Goal: Information Seeking & Learning: Learn about a topic

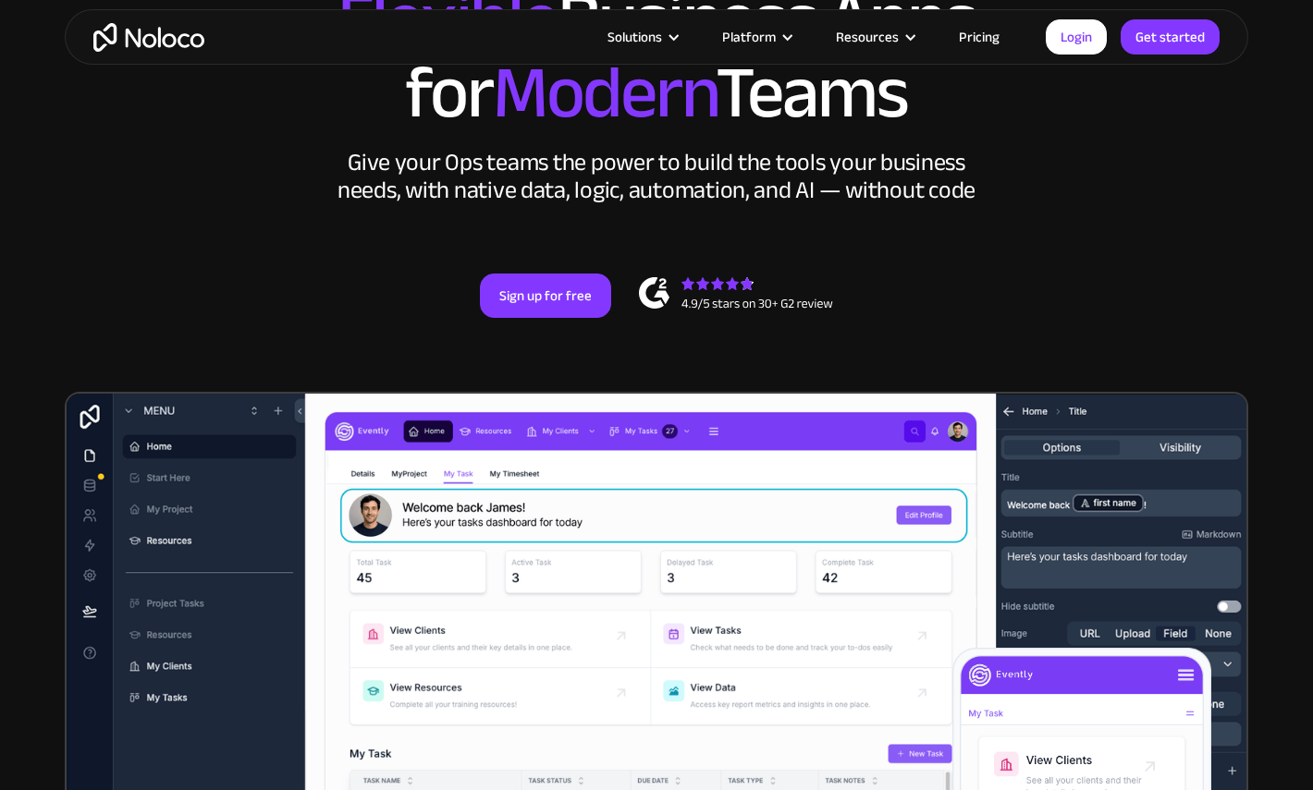
scroll to position [279, 0]
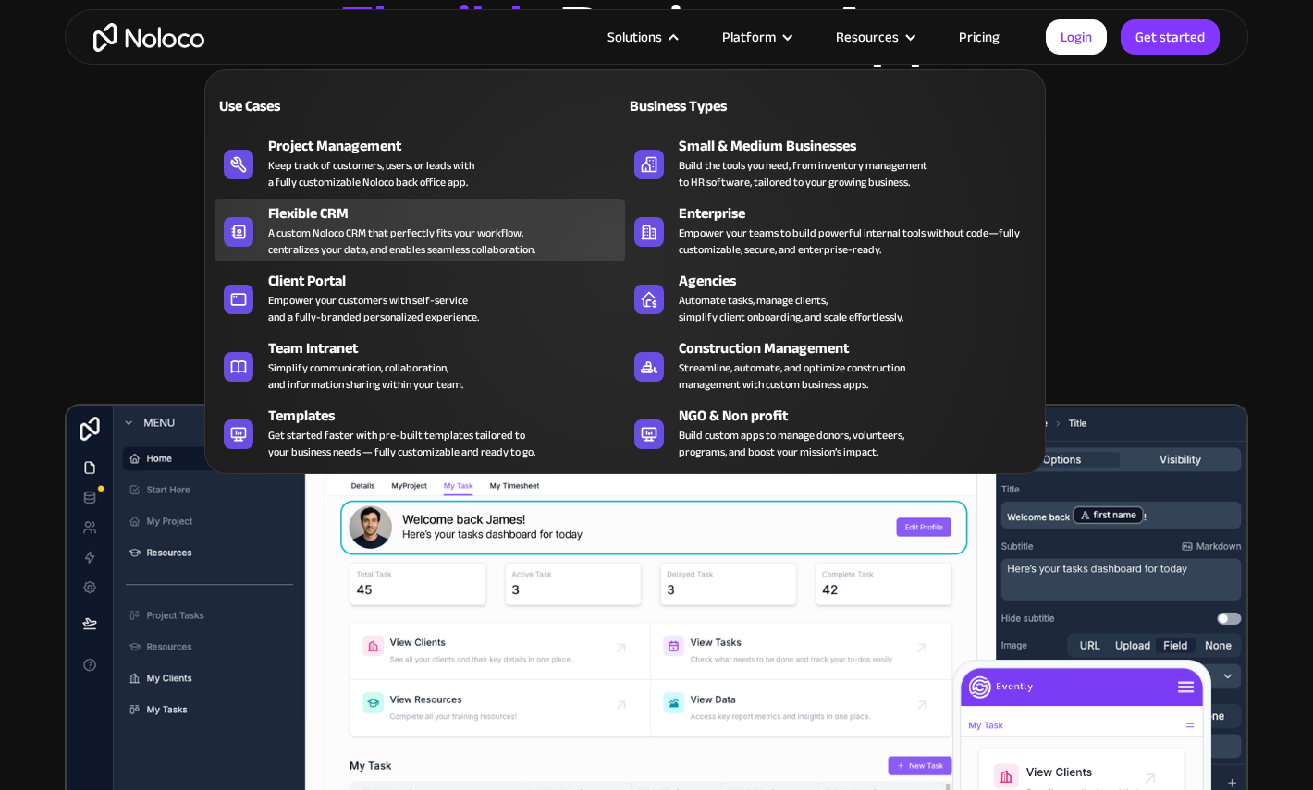
click at [398, 240] on div "A custom Noloco CRM that perfectly fits your workflow, centralizes your data, a…" at bounding box center [401, 241] width 267 height 33
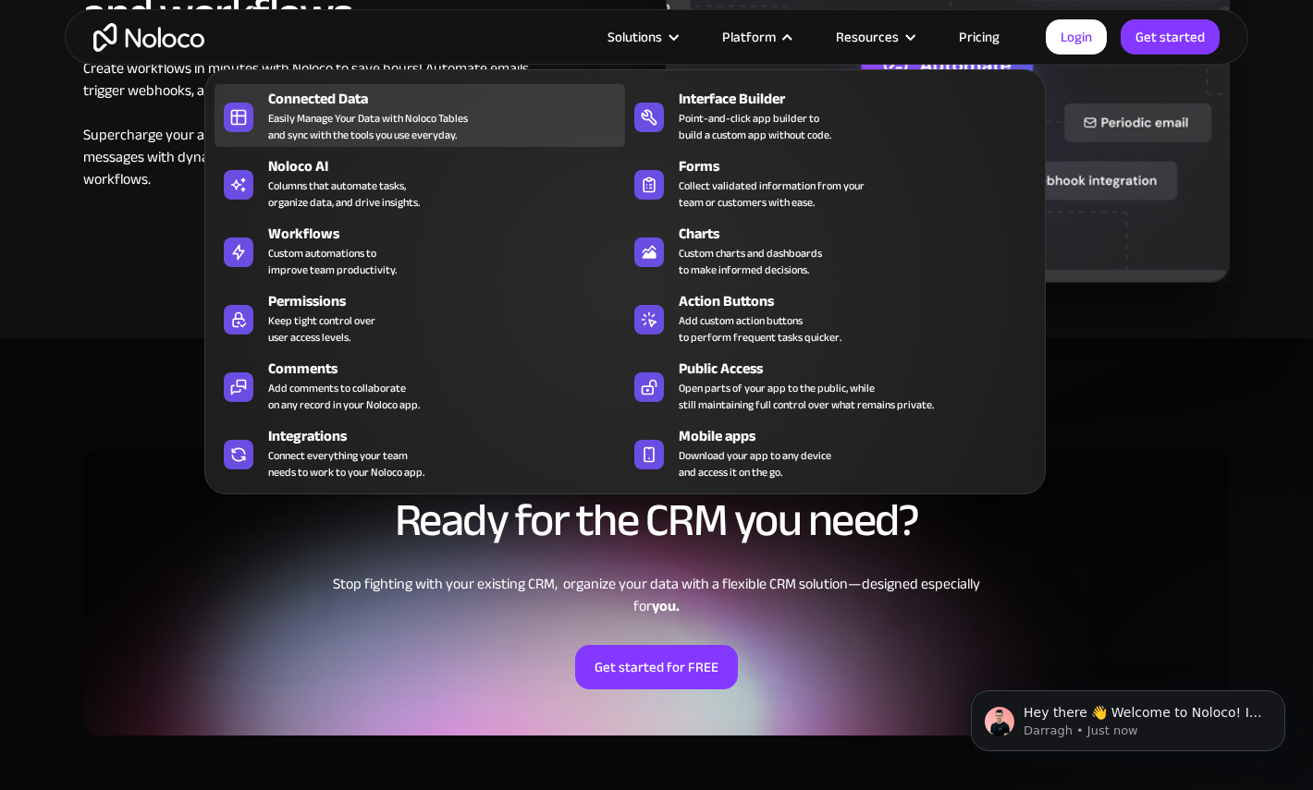
click at [446, 125] on div "Easily Manage Your Data with Noloco Tables and sync with the tools you use ever…" at bounding box center [368, 126] width 200 height 33
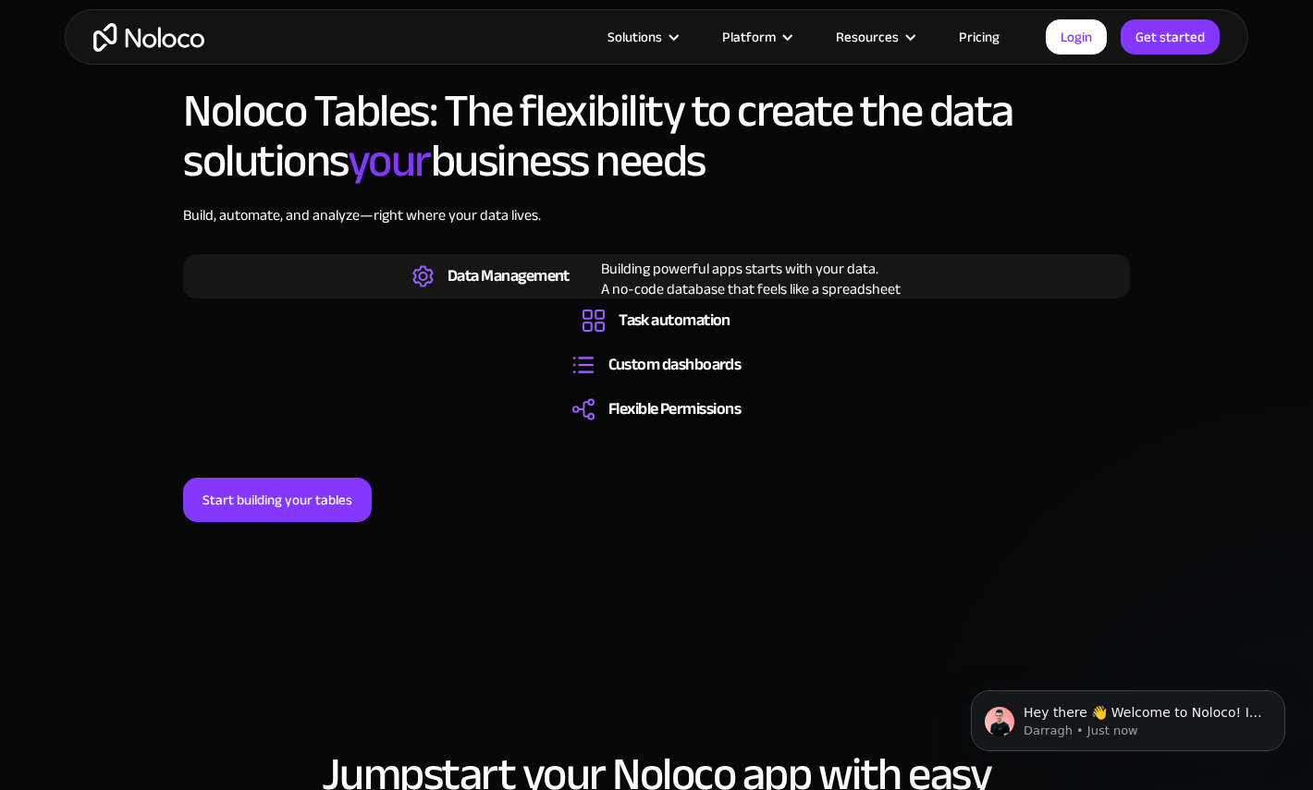
scroll to position [1416, 0]
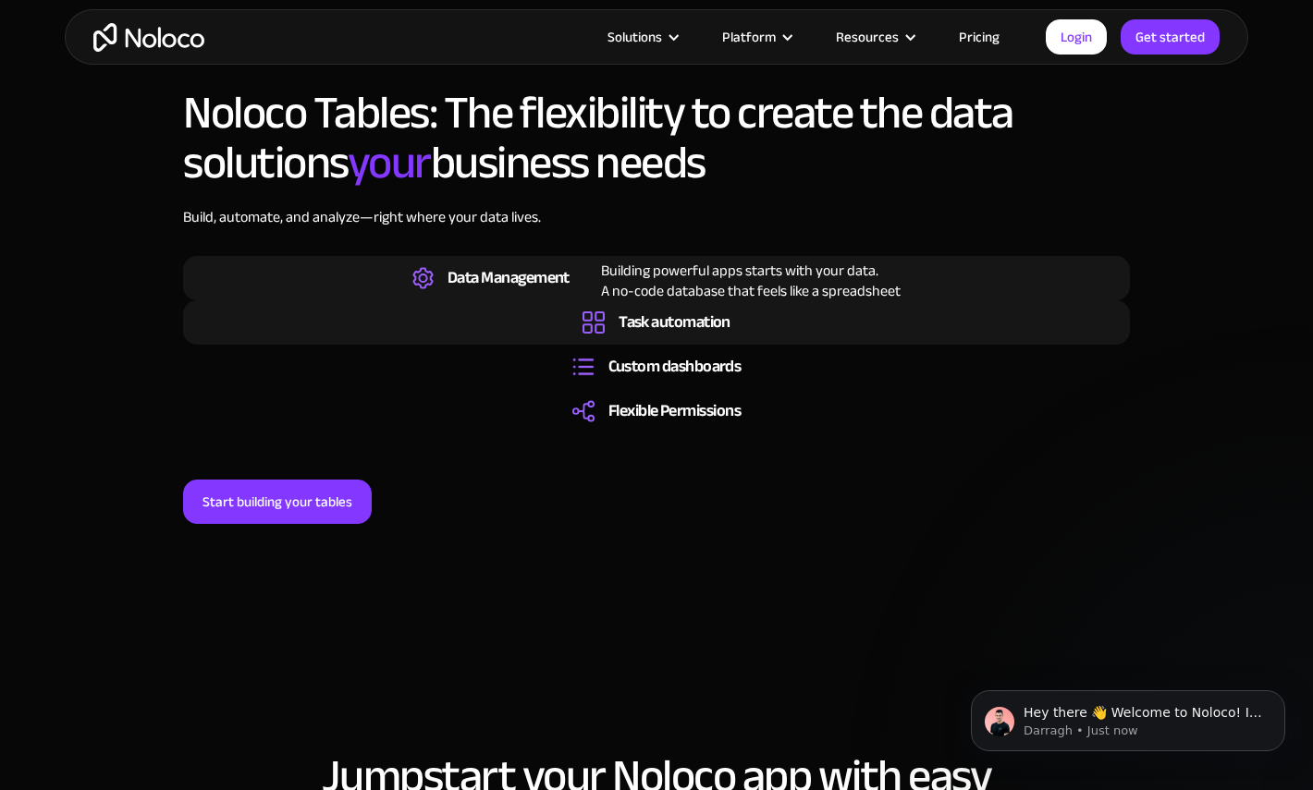
click at [661, 332] on div "Task automation" at bounding box center [674, 322] width 112 height 20
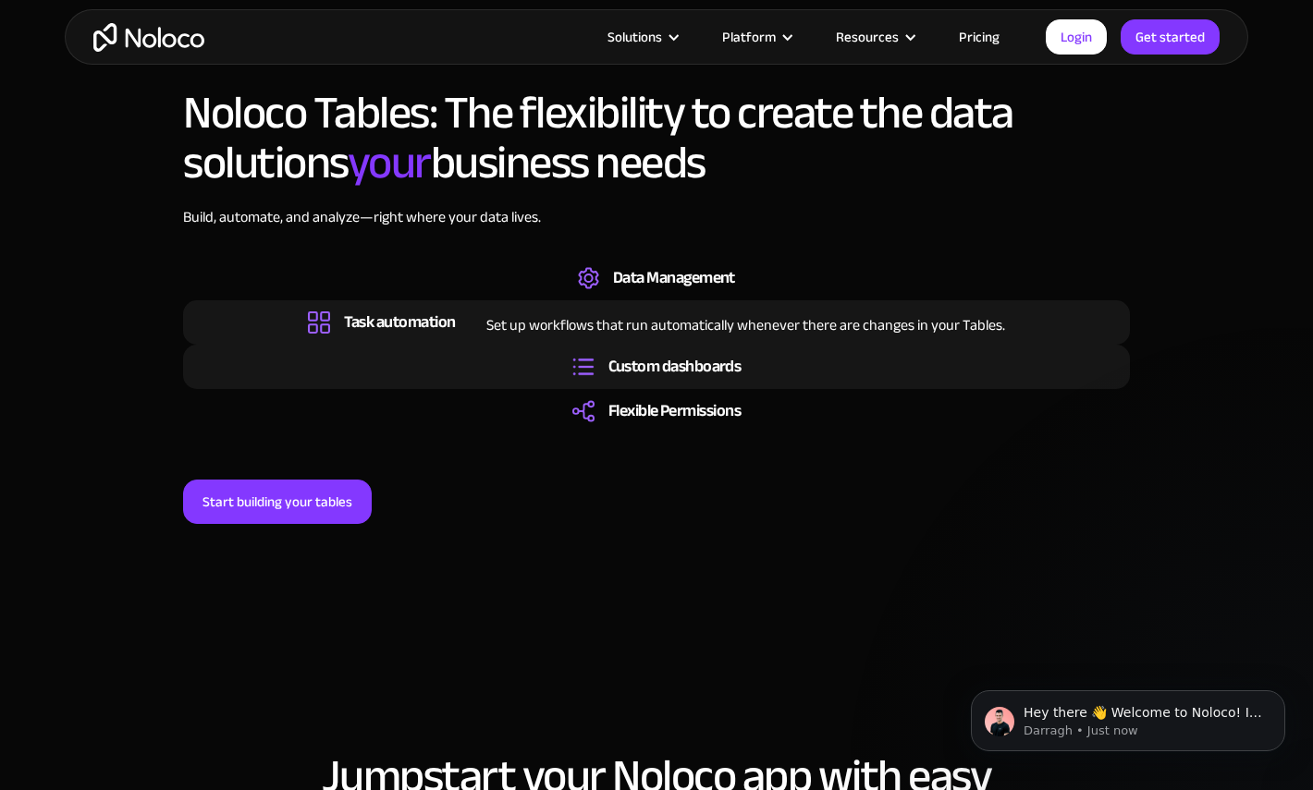
click at [637, 369] on div "Custom dashboards" at bounding box center [674, 367] width 133 height 20
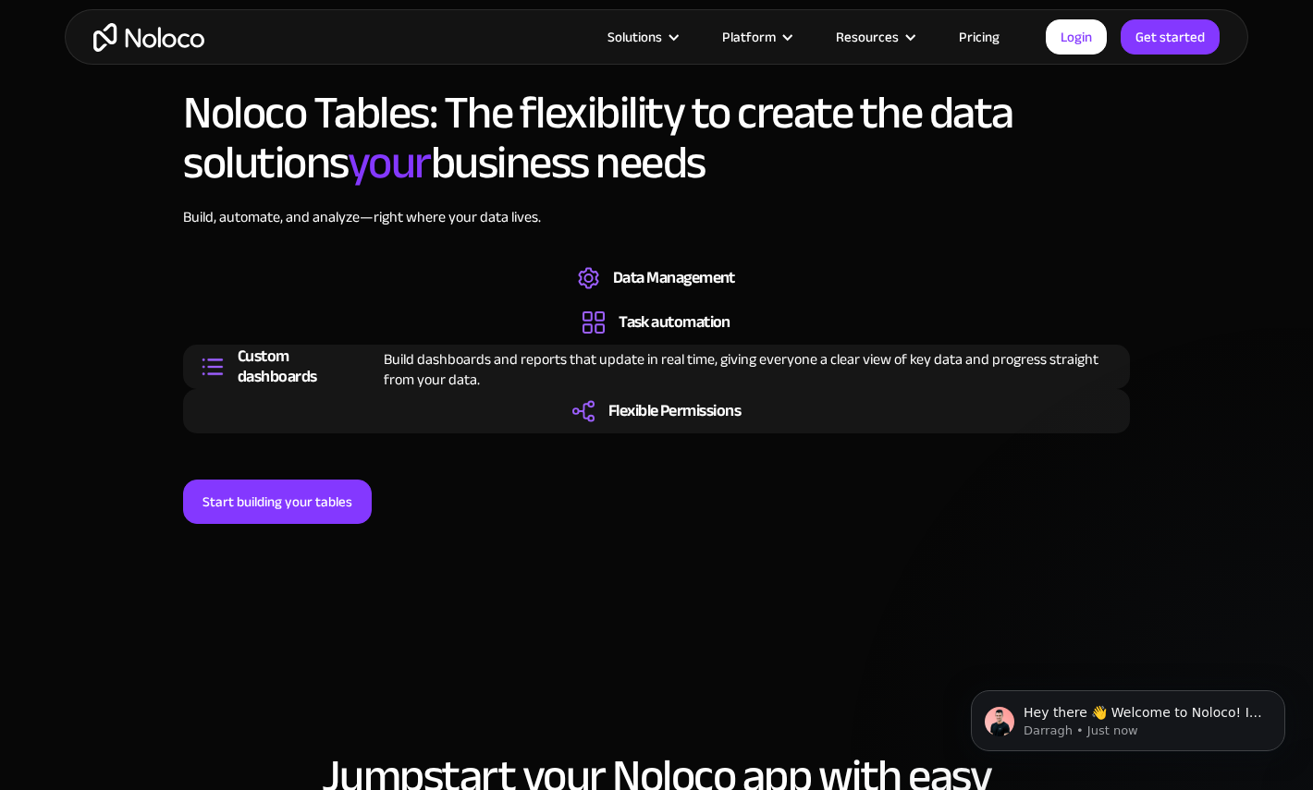
click at [631, 418] on div "Flexible Permissions" at bounding box center [674, 411] width 132 height 20
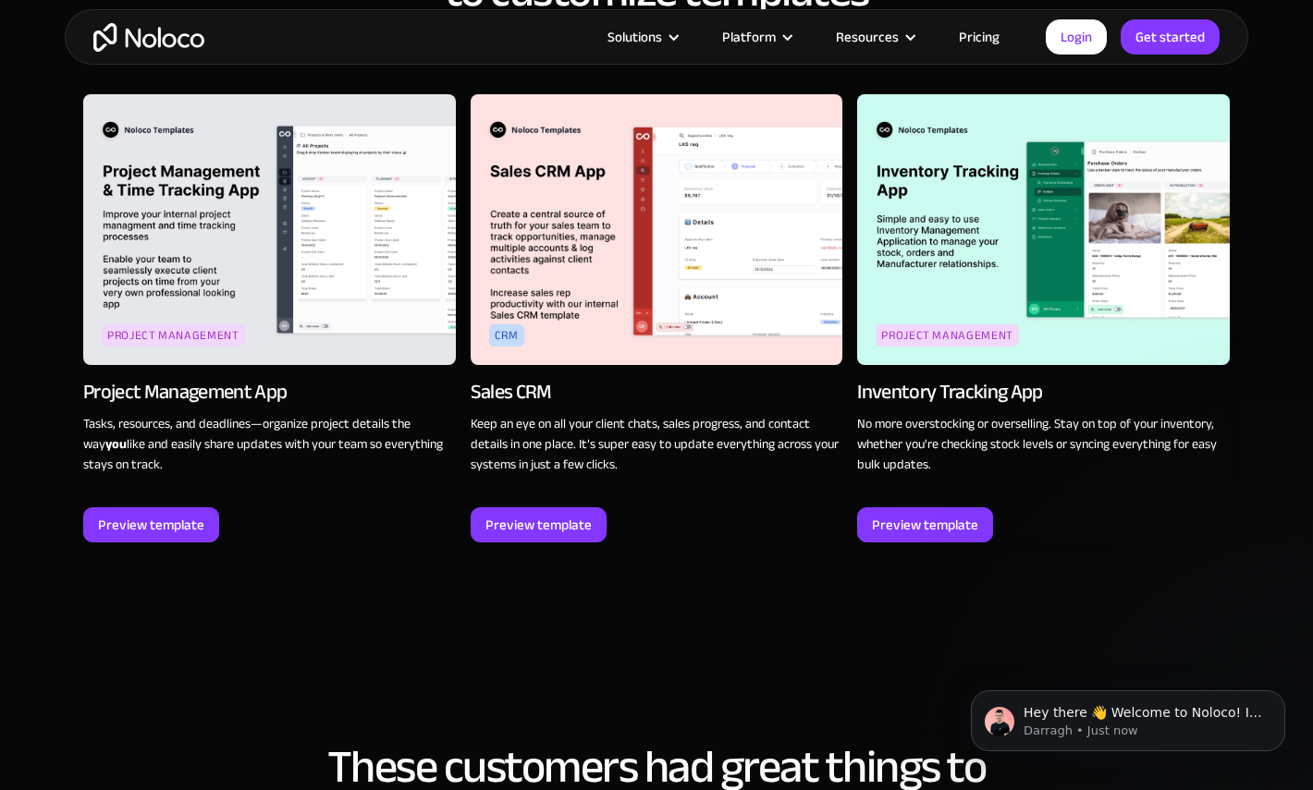
scroll to position [2255, 0]
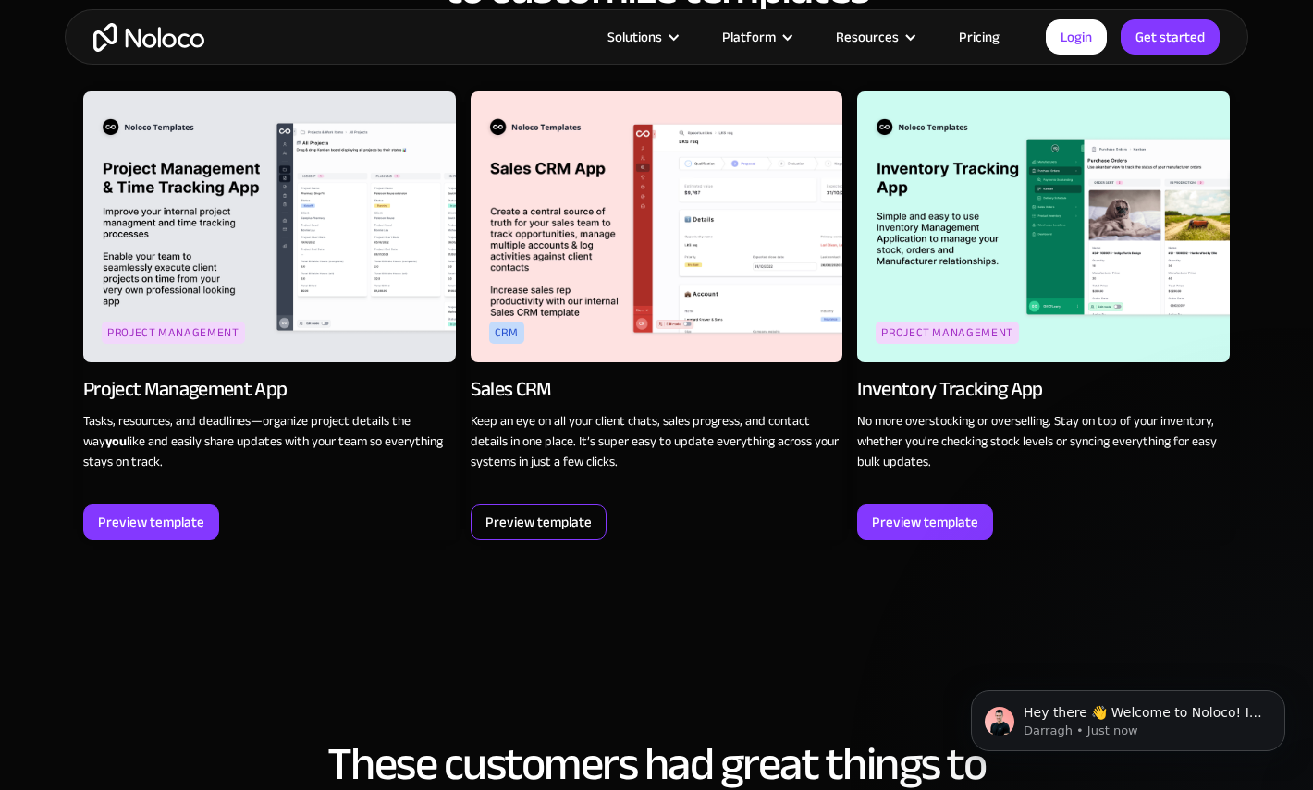
click at [554, 529] on div "Preview template" at bounding box center [538, 522] width 106 height 24
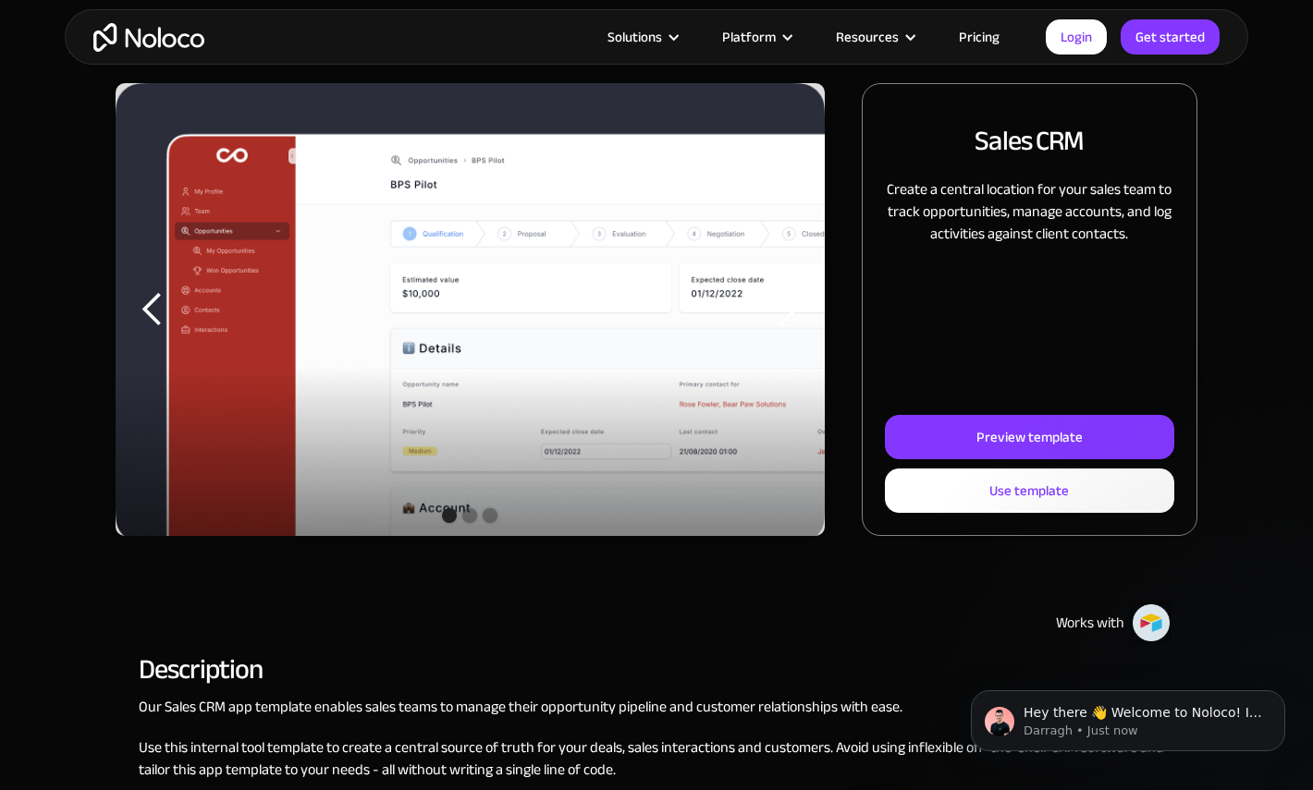
scroll to position [225, 0]
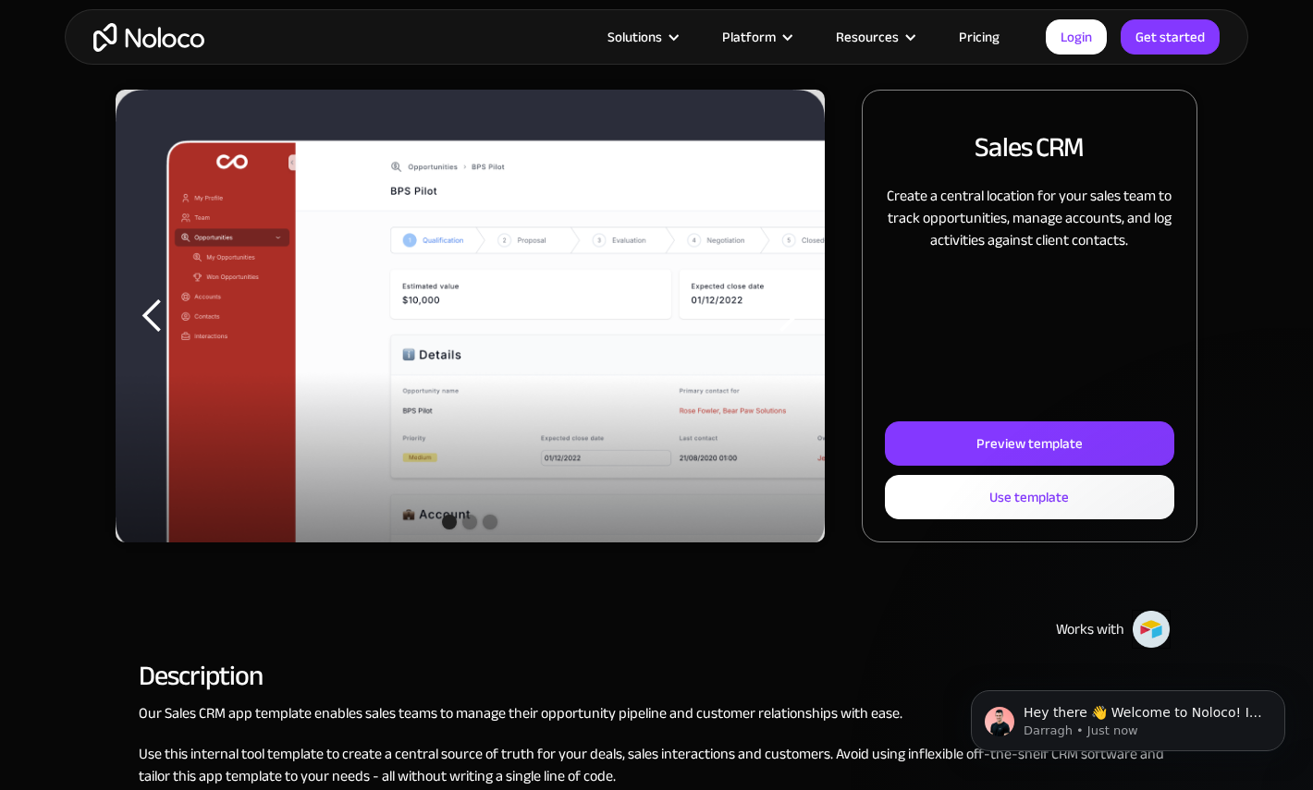
click at [791, 325] on div "next slide" at bounding box center [787, 316] width 37 height 37
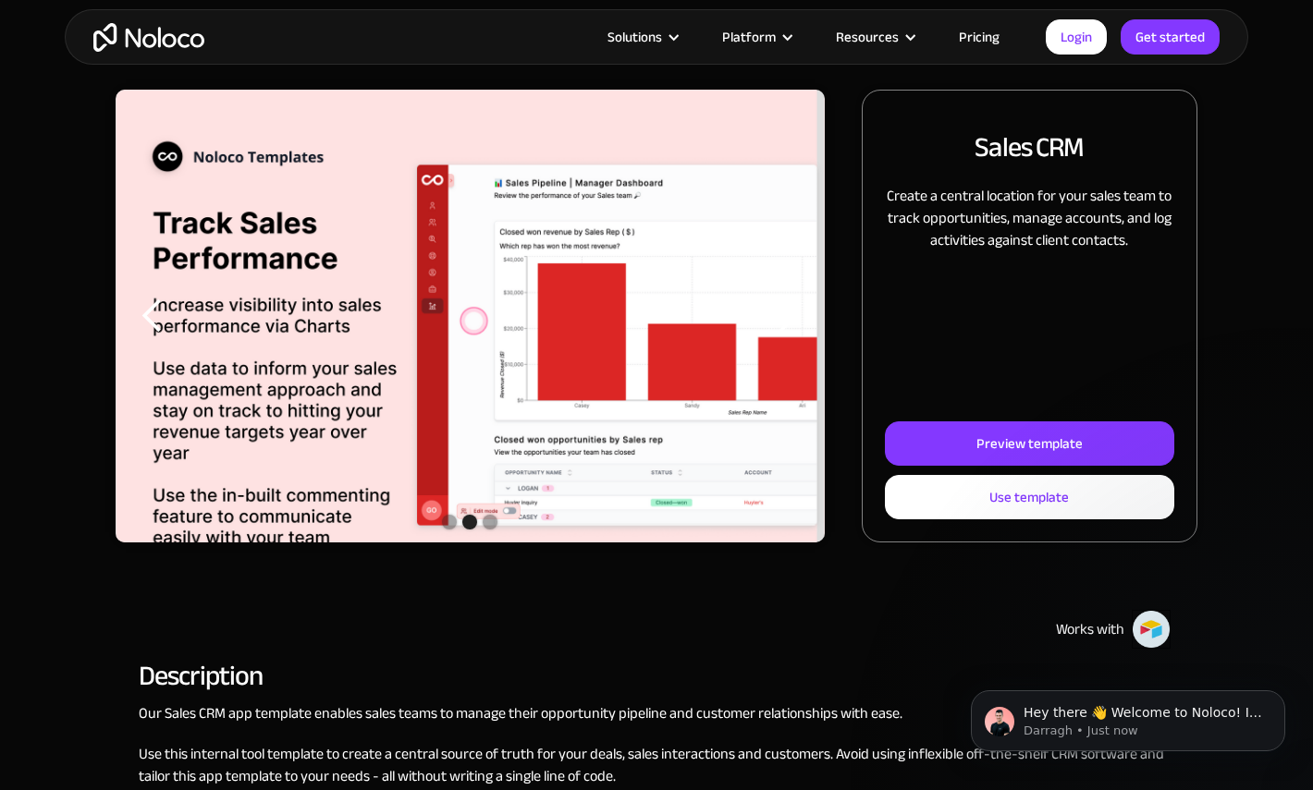
click at [791, 323] on div "next slide" at bounding box center [787, 316] width 37 height 37
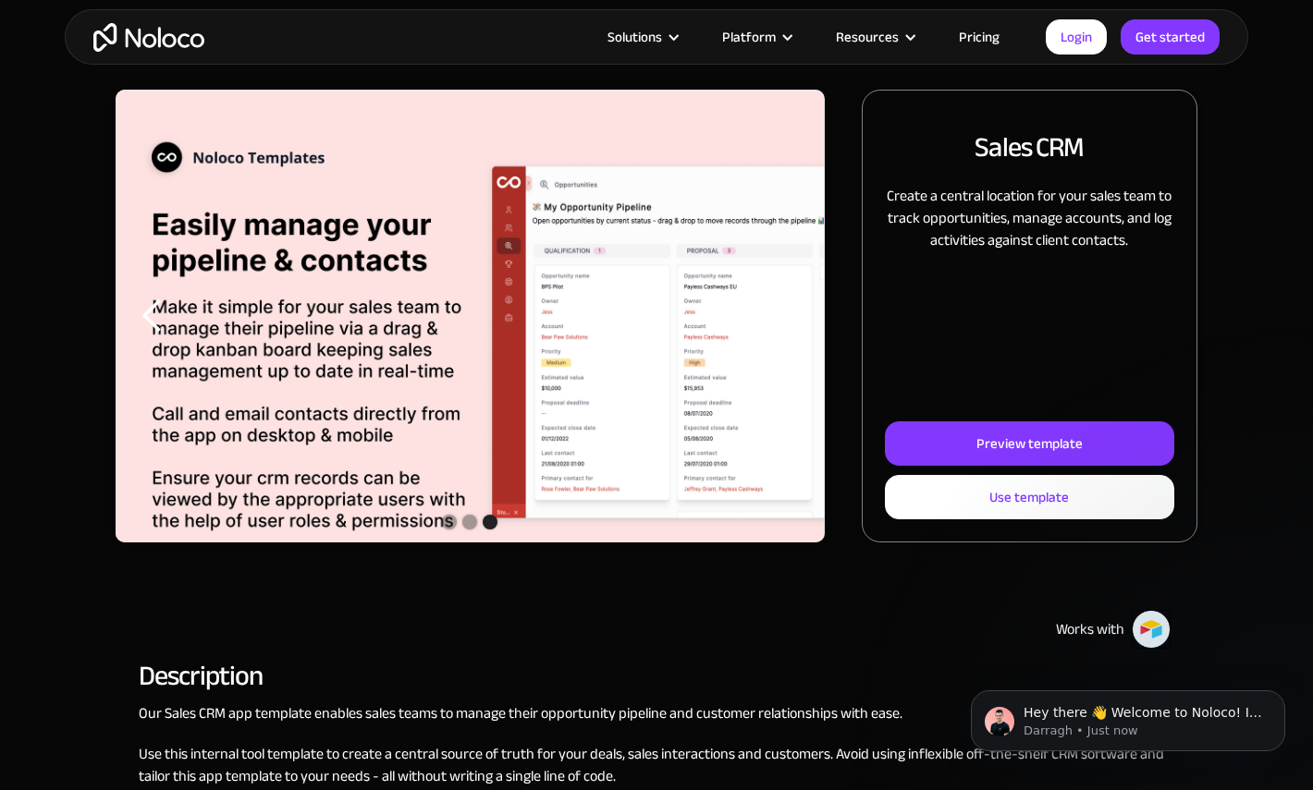
click at [153, 316] on div "previous slide" at bounding box center [152, 316] width 37 height 37
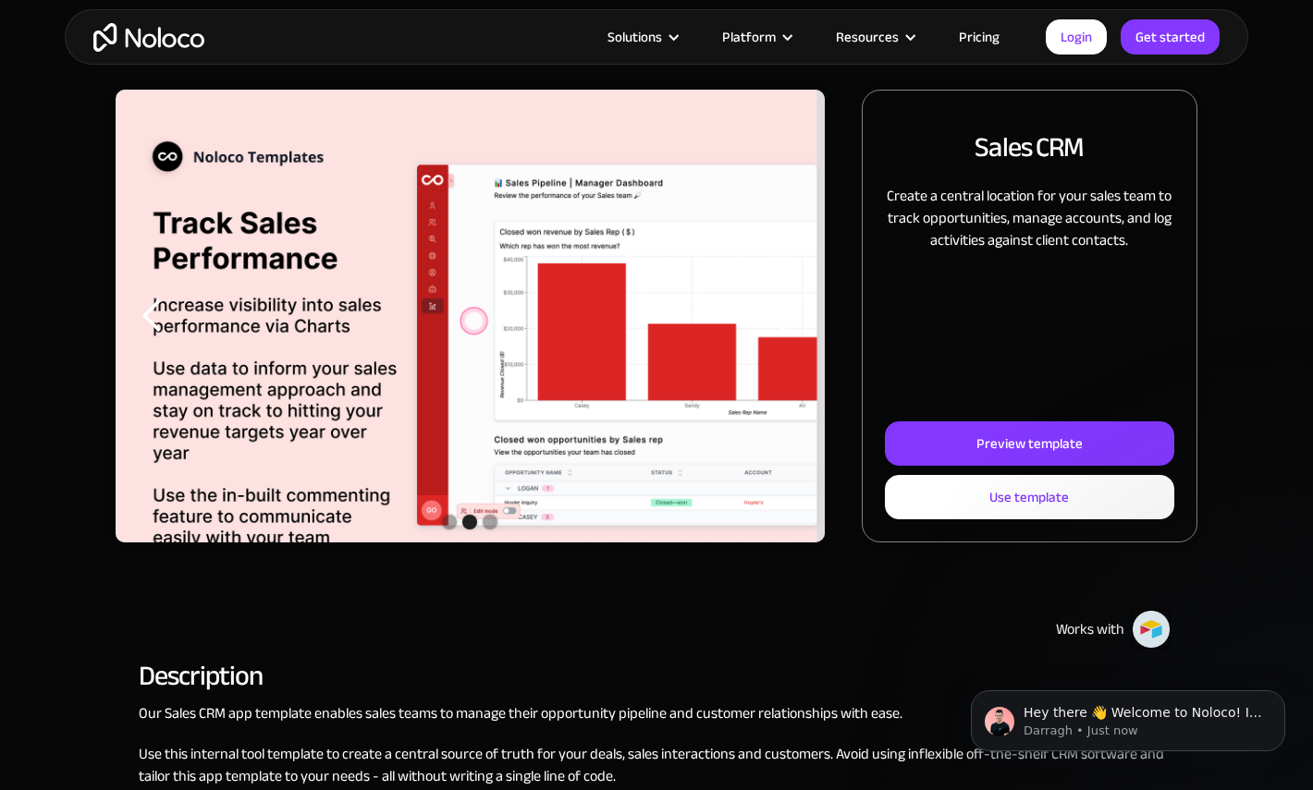
click at [153, 316] on div "previous slide" at bounding box center [152, 316] width 37 height 37
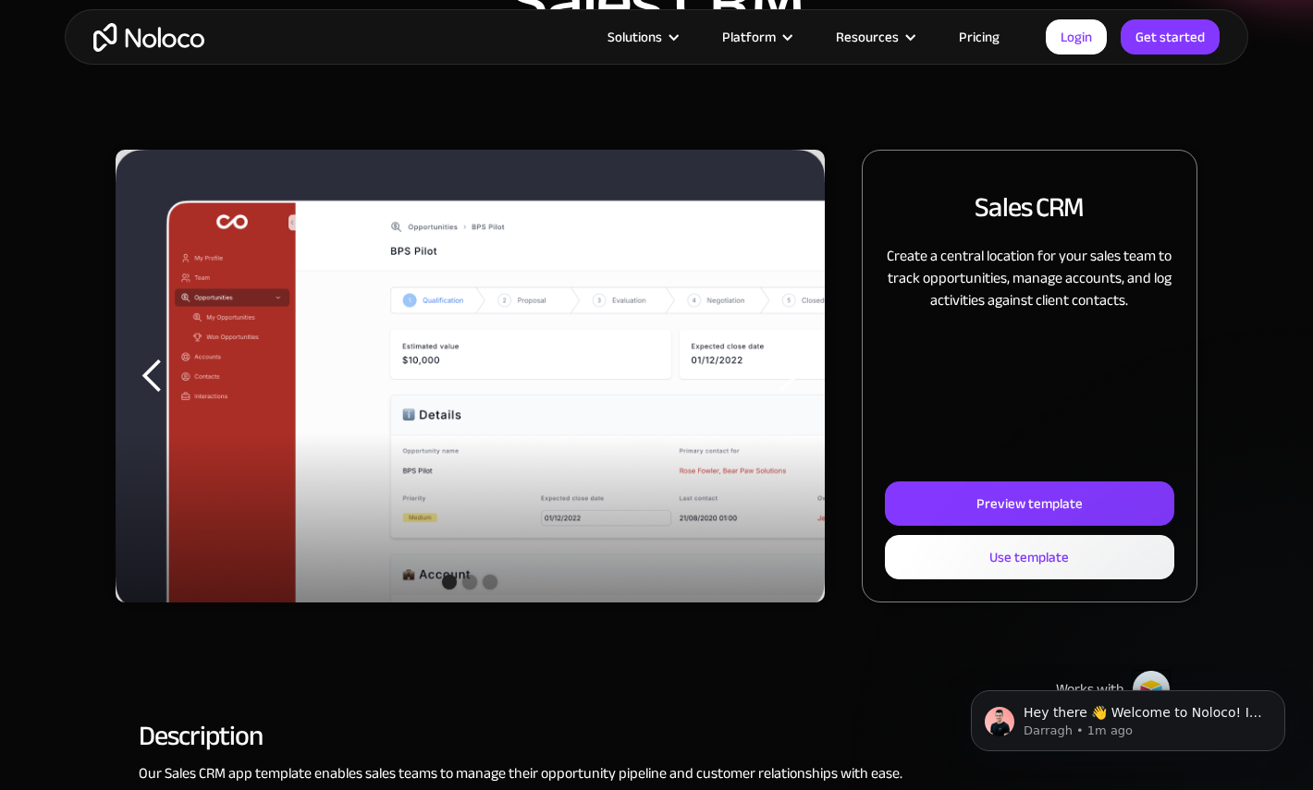
scroll to position [118, 0]
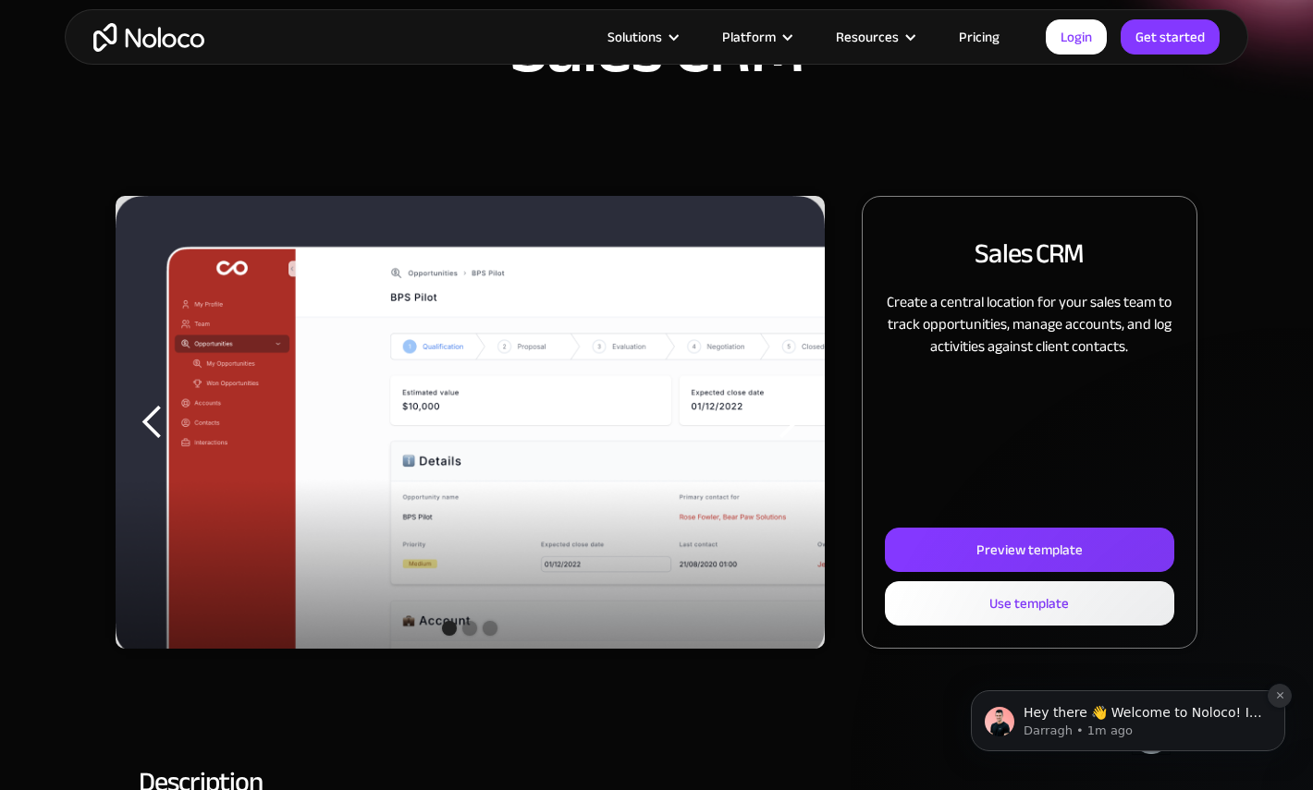
click at [1281, 694] on icon "Dismiss notification" at bounding box center [1280, 696] width 10 height 10
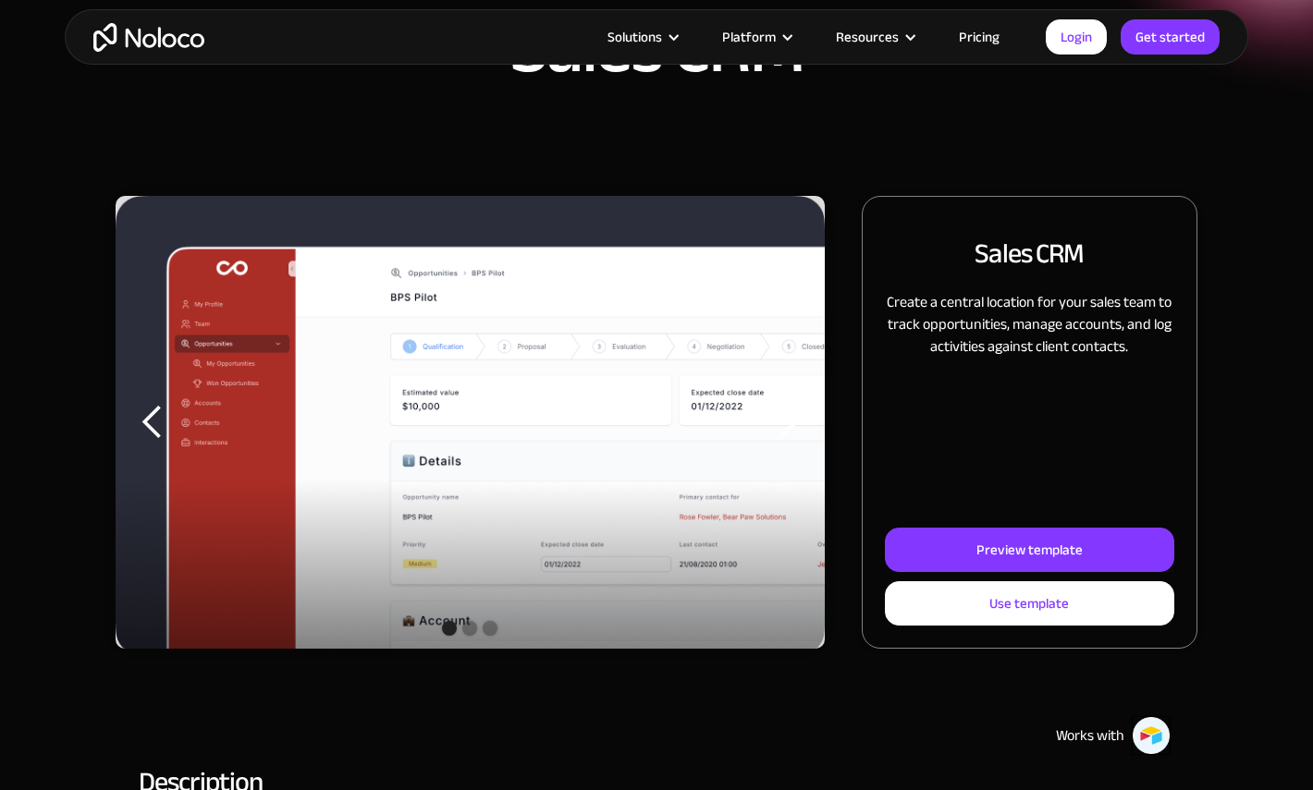
click at [1165, 746] on img at bounding box center [1151, 735] width 39 height 39
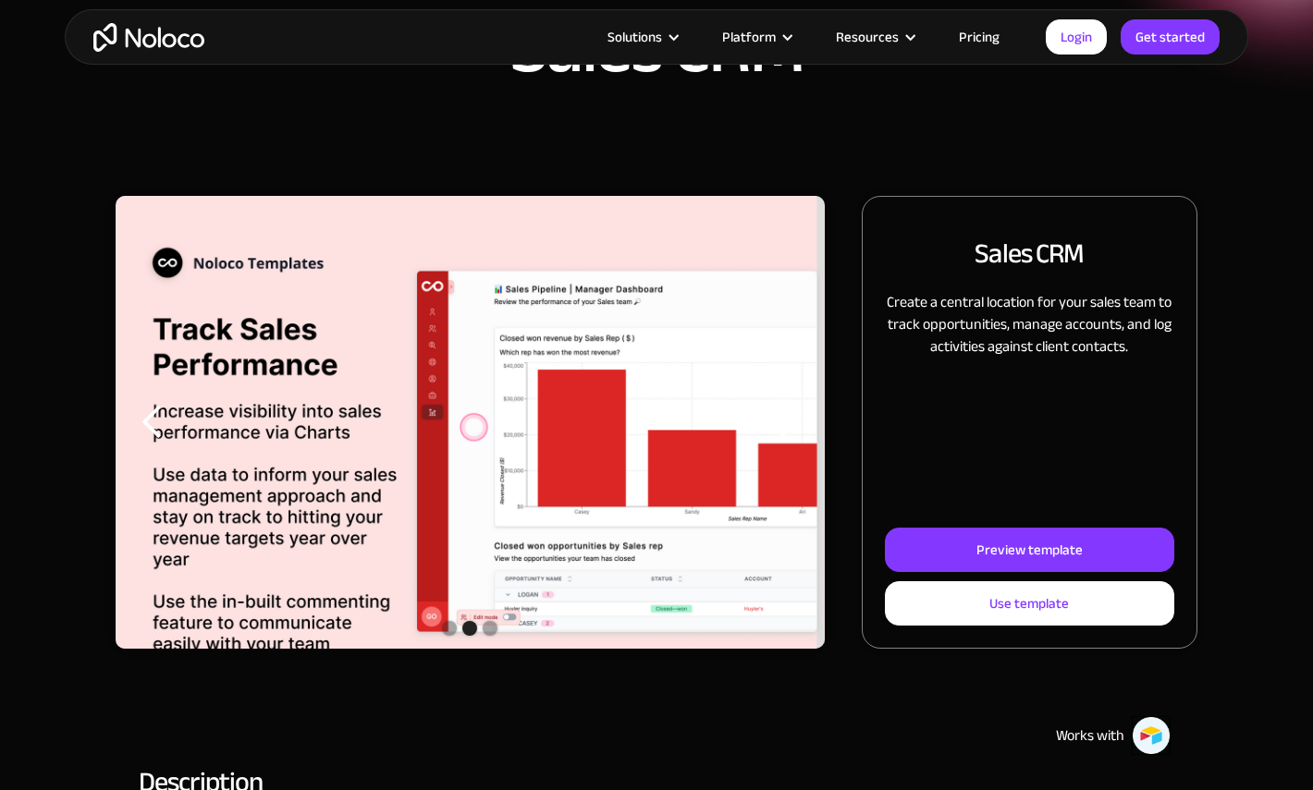
click at [192, 132] on div "Sales CRM" at bounding box center [656, 39] width 1313 height 314
